Goal: Task Accomplishment & Management: Manage account settings

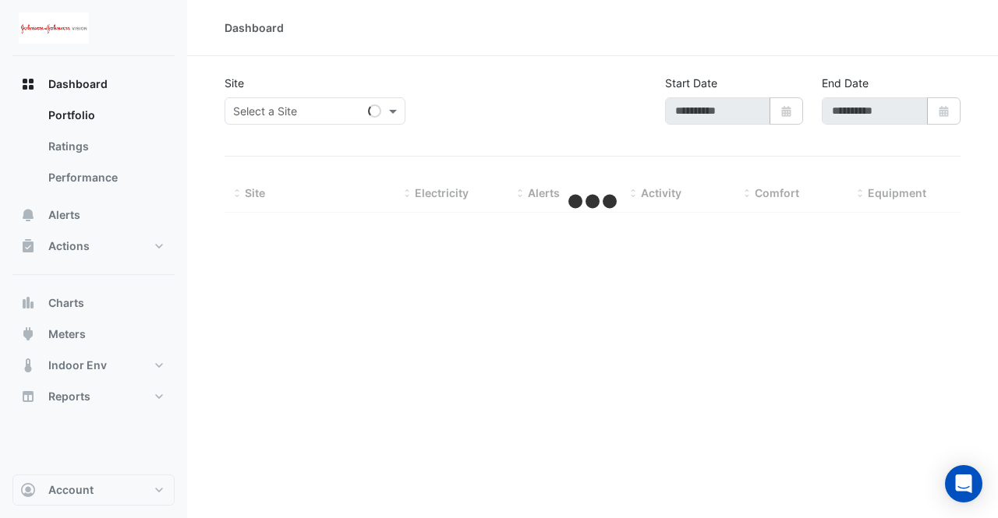
type input "**********"
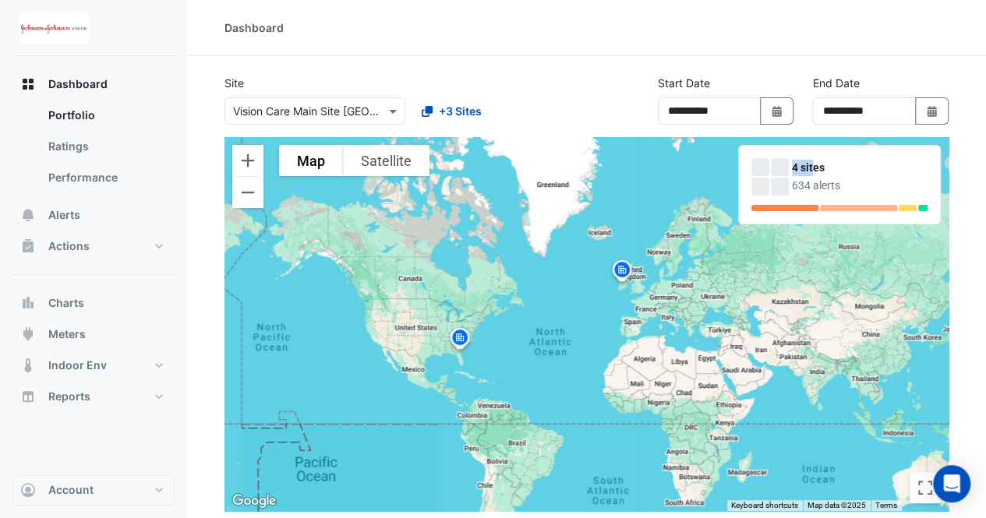
drag, startPoint x: 813, startPoint y: 161, endPoint x: 756, endPoint y: 169, distance: 57.6
click at [756, 169] on div "4 sites 634 alerts" at bounding box center [840, 176] width 176 height 37
click at [756, 169] on div at bounding box center [761, 167] width 18 height 18
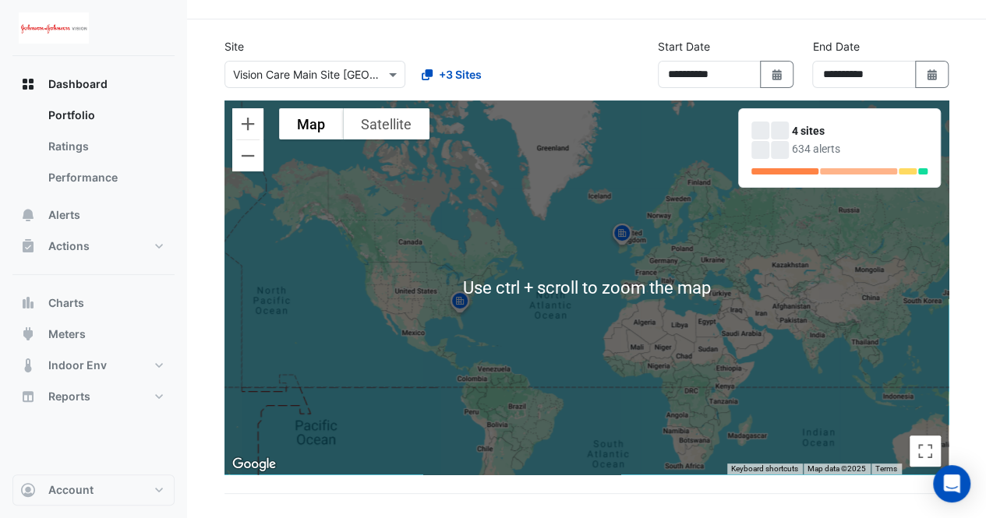
scroll to position [36, 0]
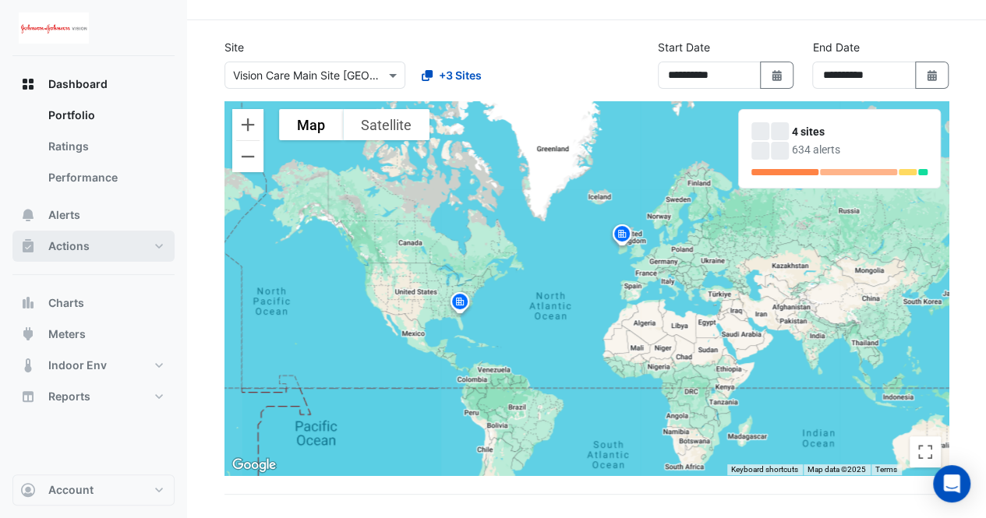
click at [111, 244] on button "Actions" at bounding box center [93, 246] width 162 height 31
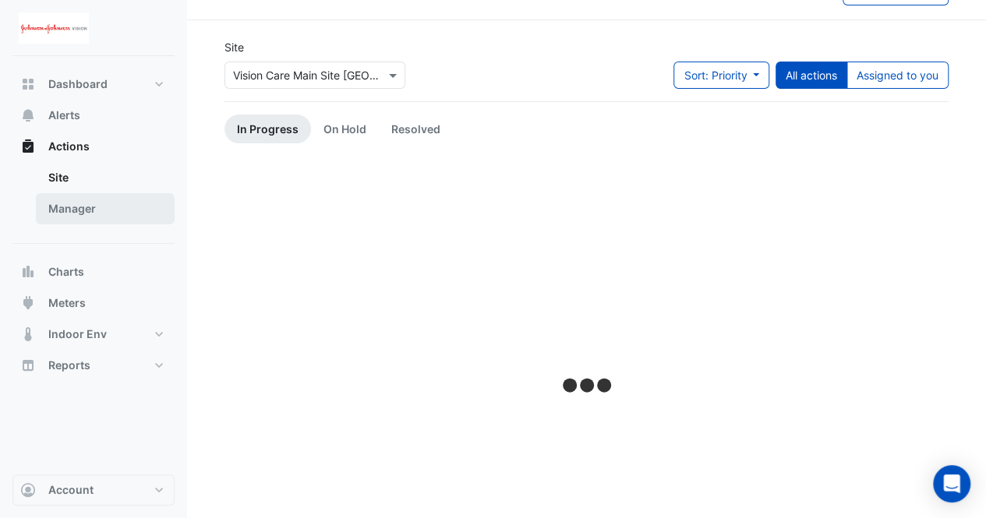
click at [92, 210] on link "Manager" at bounding box center [105, 208] width 139 height 31
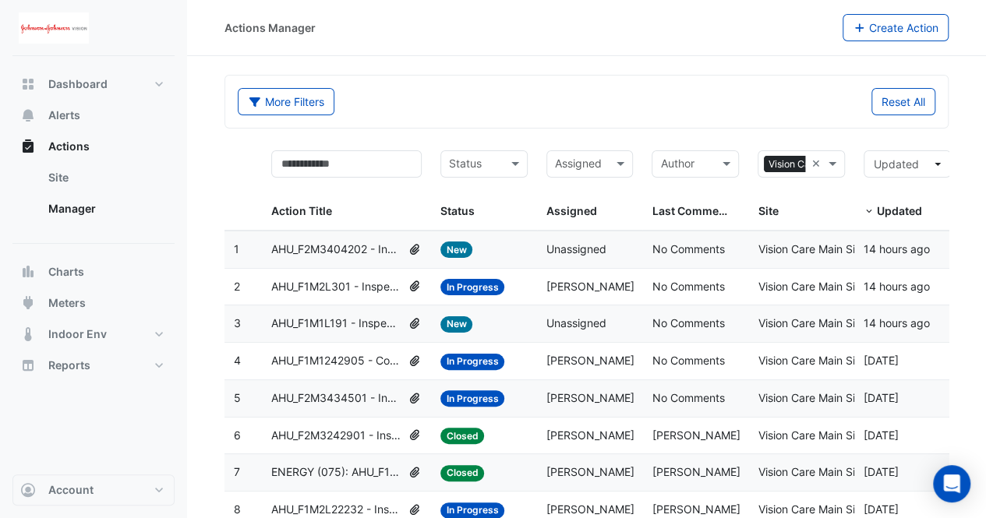
click at [371, 327] on span "AHU_F1M1L191 - Inspect Exhaust Air Fan Override On" at bounding box center [336, 324] width 131 height 18
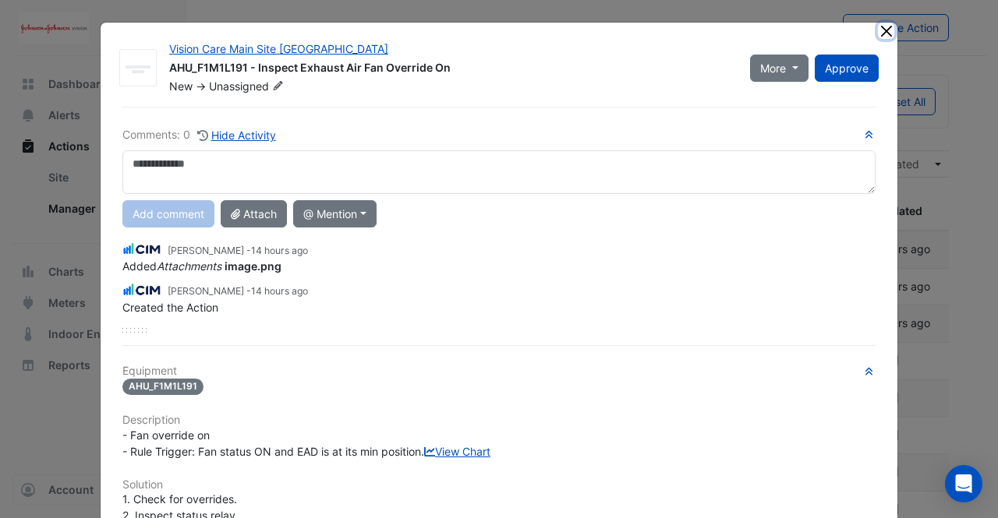
click at [881, 38] on button "Close" at bounding box center [886, 31] width 16 height 16
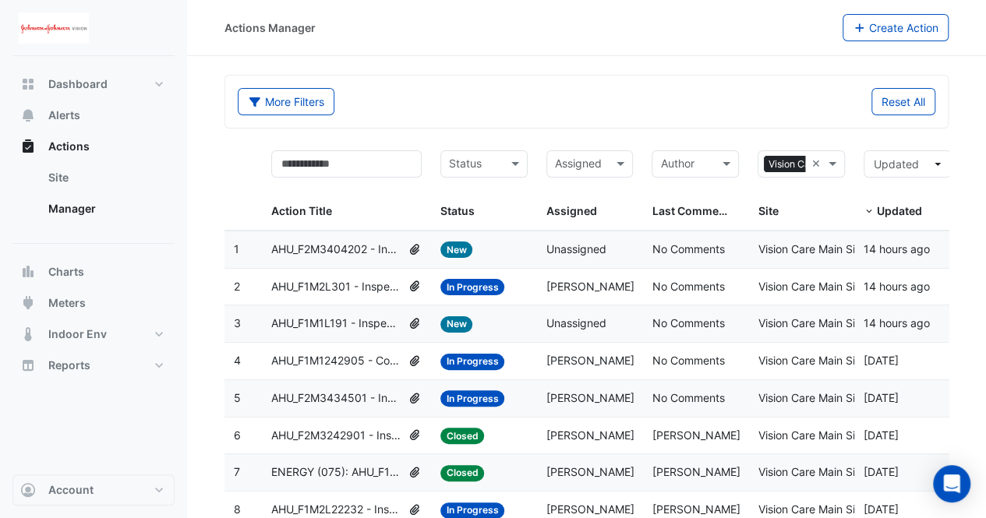
click at [373, 253] on span "AHU_F2M3404202 - Inspect Damper Control" at bounding box center [336, 250] width 131 height 18
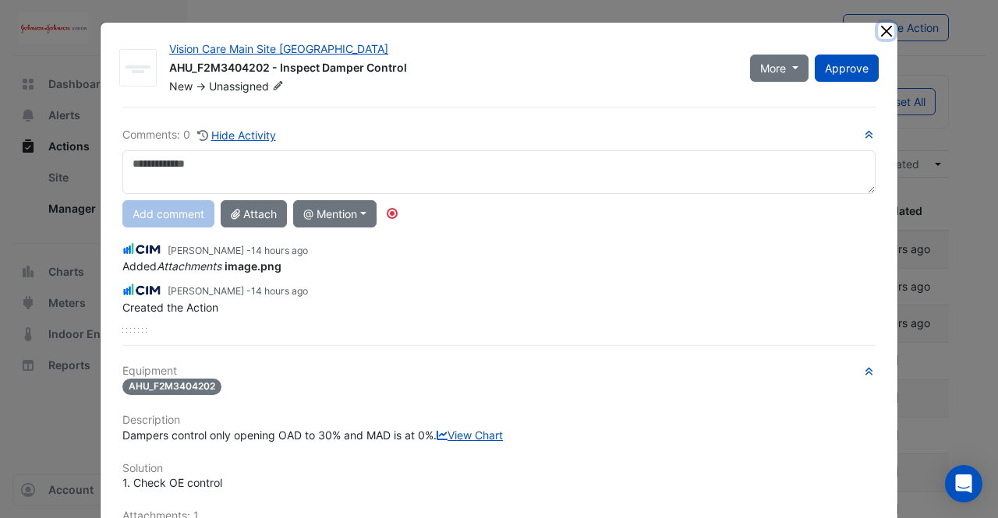
click at [886, 34] on button "Close" at bounding box center [886, 31] width 16 height 16
